Goal: Download file/media

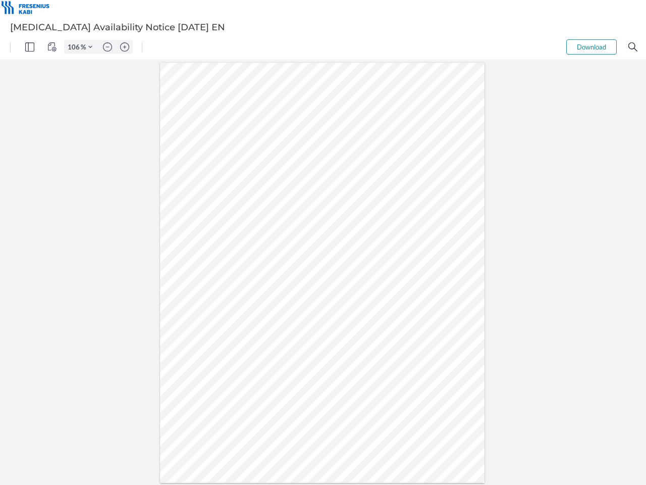
click at [30, 47] on img "Panel" at bounding box center [29, 46] width 9 height 9
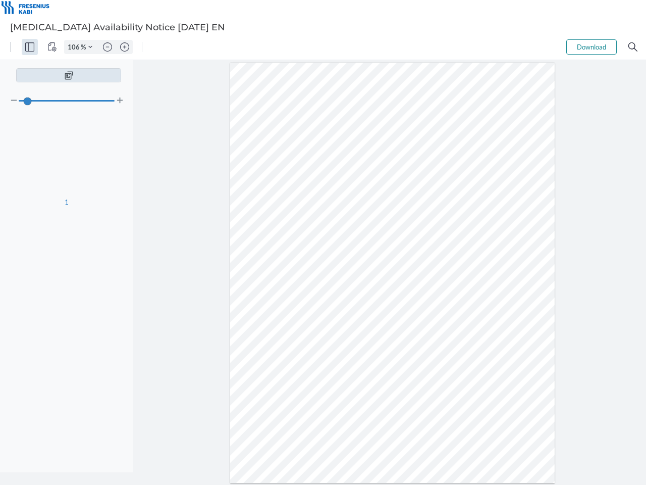
click at [52, 47] on img "View Controls" at bounding box center [51, 46] width 9 height 9
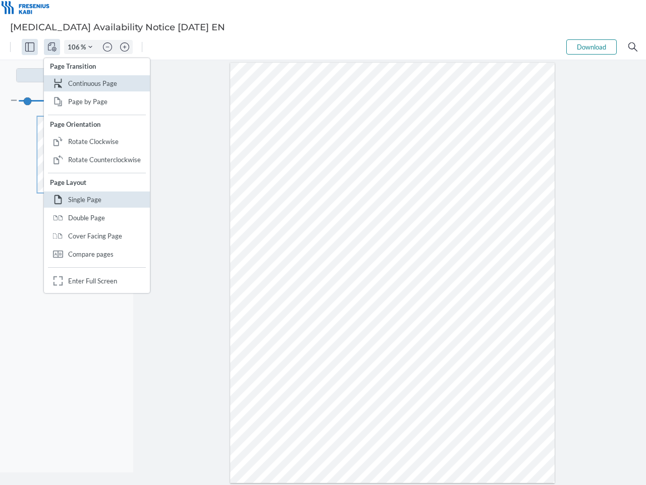
click at [75, 47] on input "106" at bounding box center [73, 46] width 16 height 9
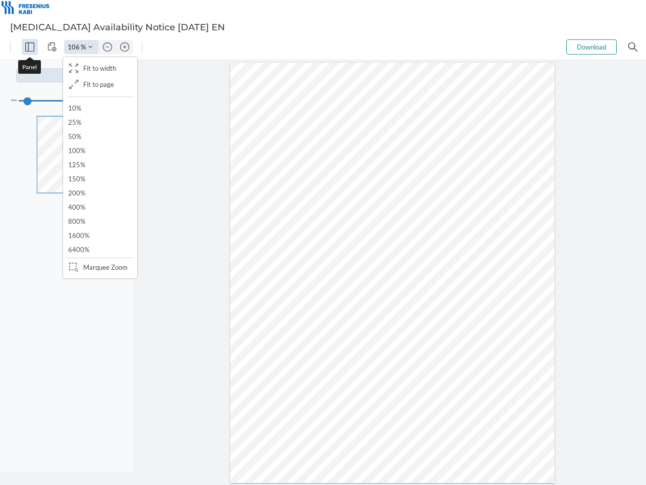
click at [90, 47] on img "Zoom Controls" at bounding box center [90, 47] width 4 height 4
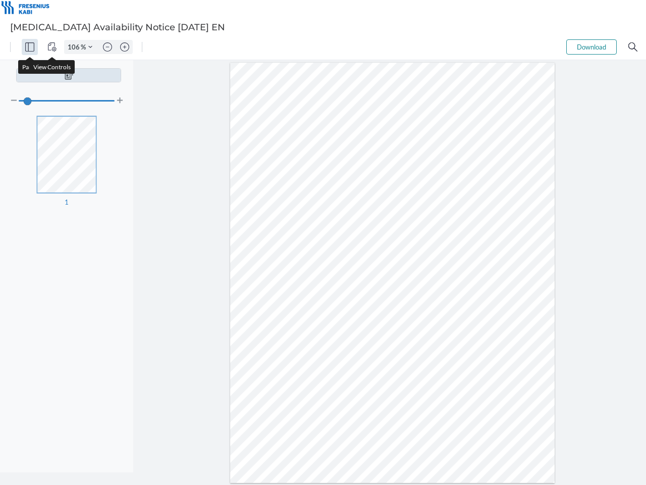
click at [108, 47] on img "Zoom out" at bounding box center [107, 46] width 9 height 9
click at [125, 47] on img "Zoom in" at bounding box center [124, 46] width 9 height 9
type input "106"
click at [592, 47] on button "Download" at bounding box center [592, 46] width 50 height 15
click at [633, 47] on img "Search" at bounding box center [633, 46] width 9 height 9
